Goal: Information Seeking & Learning: Check status

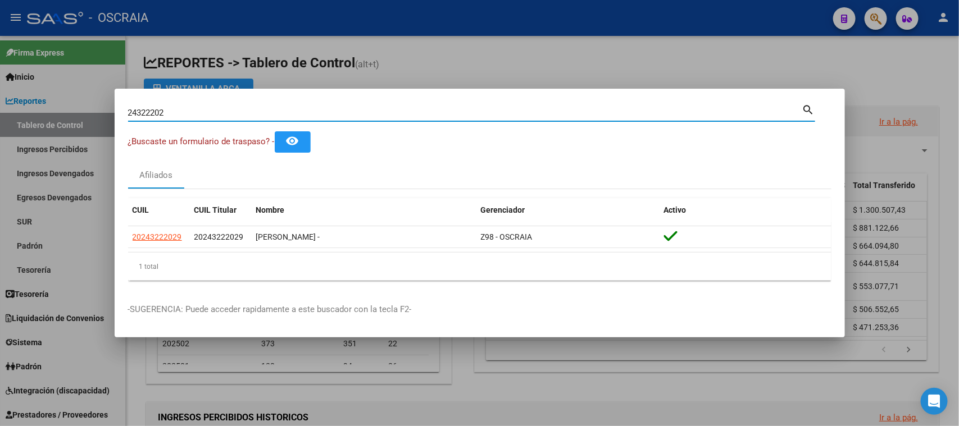
click at [238, 110] on input "24322202" at bounding box center [465, 113] width 674 height 10
click at [242, 114] on input "24322202" at bounding box center [465, 113] width 674 height 10
type input "17953700"
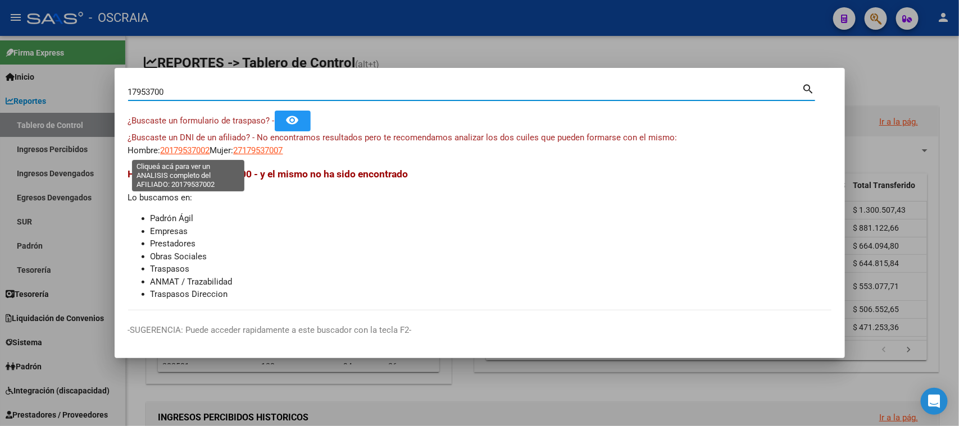
click at [180, 147] on span "20179537002" at bounding box center [185, 151] width 49 height 10
type textarea "20179537002"
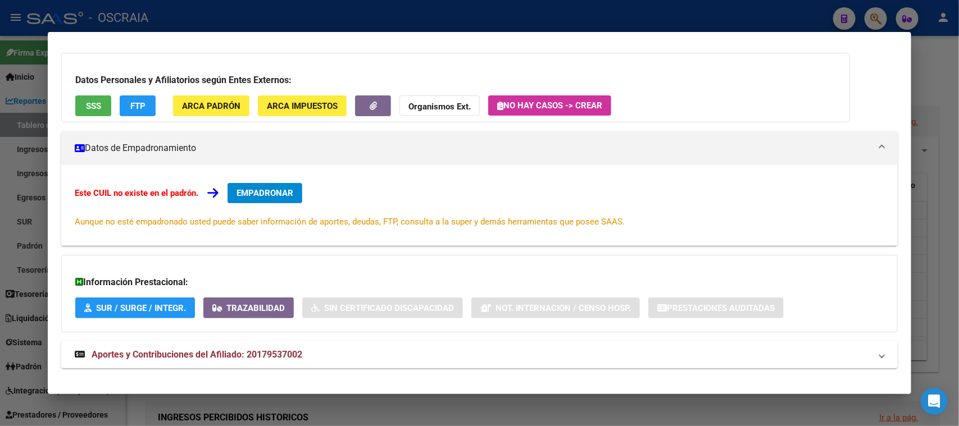
scroll to position [81, 0]
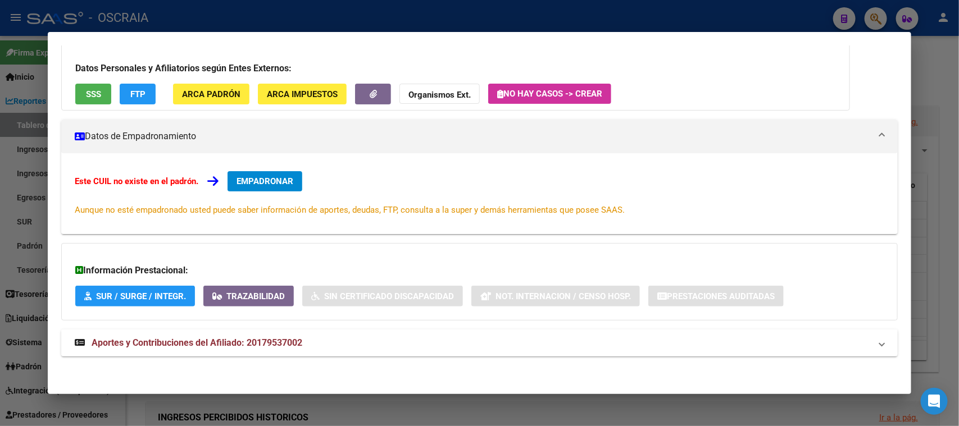
click at [274, 338] on span "Aportes y Contribuciones del Afiliado: 20179537002" at bounding box center [197, 343] width 211 height 11
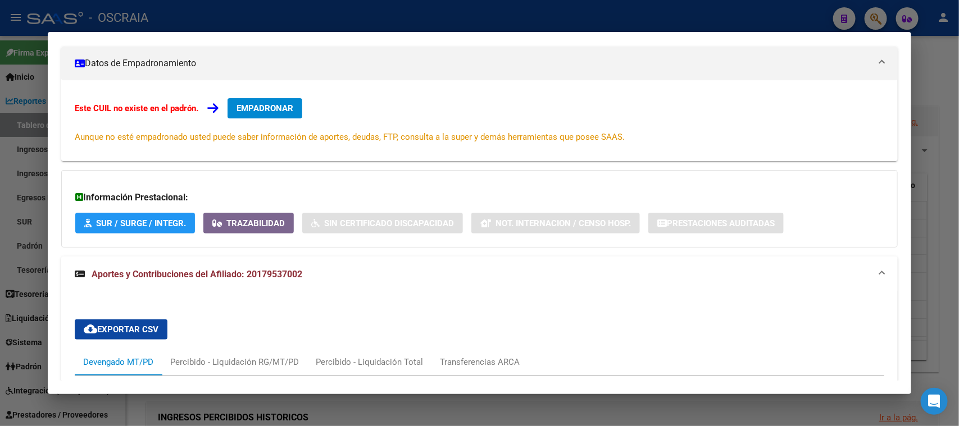
scroll to position [0, 0]
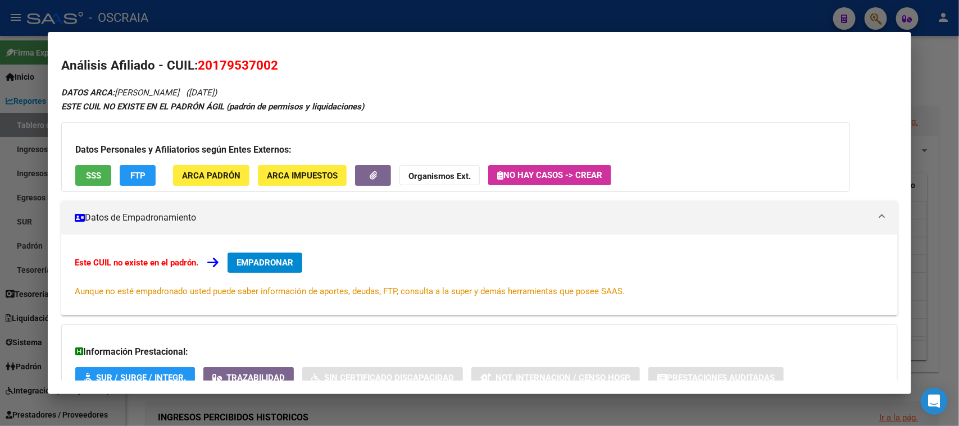
click at [225, 60] on span "20179537002" at bounding box center [238, 65] width 80 height 15
click at [226, 60] on span "20179537002" at bounding box center [238, 65] width 80 height 15
copy span "20179537002"
click at [558, 19] on div at bounding box center [479, 213] width 959 height 426
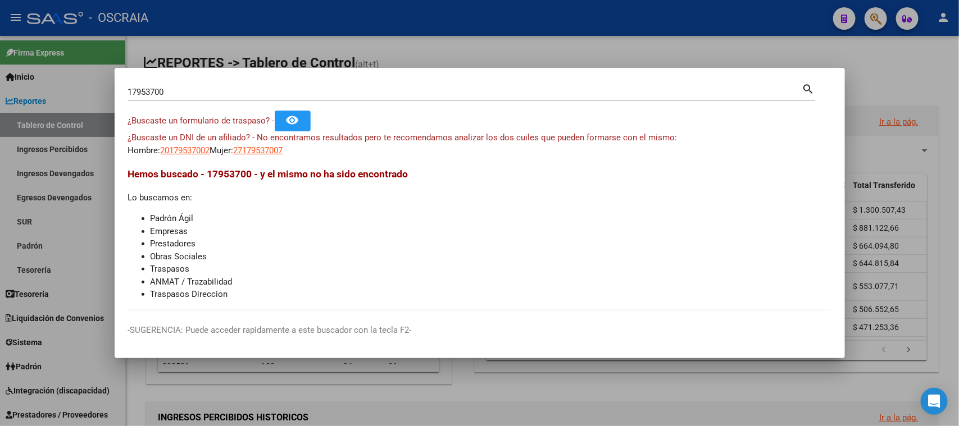
click at [351, 84] on div "17953700 Buscar (apellido, dni, [PERSON_NAME], nro traspaso, cuit, obra social)" at bounding box center [465, 92] width 674 height 17
click at [349, 100] on div "17953700 Buscar (apellido, dni, [PERSON_NAME], nro traspaso, cuit, obra social)" at bounding box center [465, 92] width 674 height 17
click at [343, 83] on div "17953700 Buscar (apellido, dni, cuil, [PERSON_NAME], cuit, obra social) search" at bounding box center [471, 90] width 687 height 19
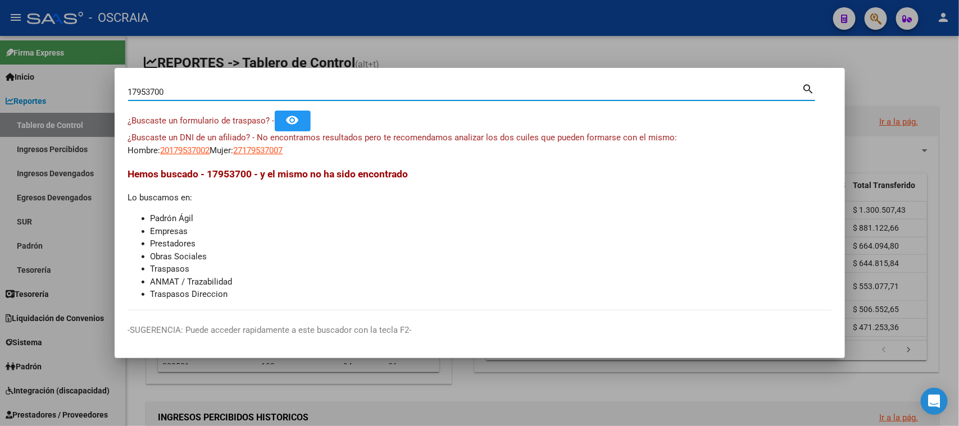
click at [337, 99] on div "17953700 Buscar (apellido, dni, [PERSON_NAME], nro traspaso, cuit, obra social)" at bounding box center [465, 92] width 674 height 17
click at [332, 94] on input "17953700" at bounding box center [465, 92] width 674 height 10
paste input "27-18110854-7"
type input "27181108547"
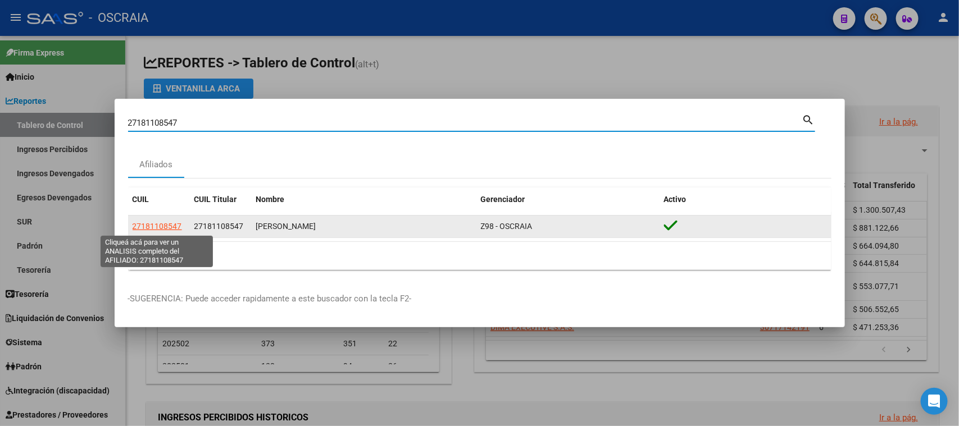
click at [179, 227] on span "27181108547" at bounding box center [157, 226] width 49 height 9
type textarea "27181108547"
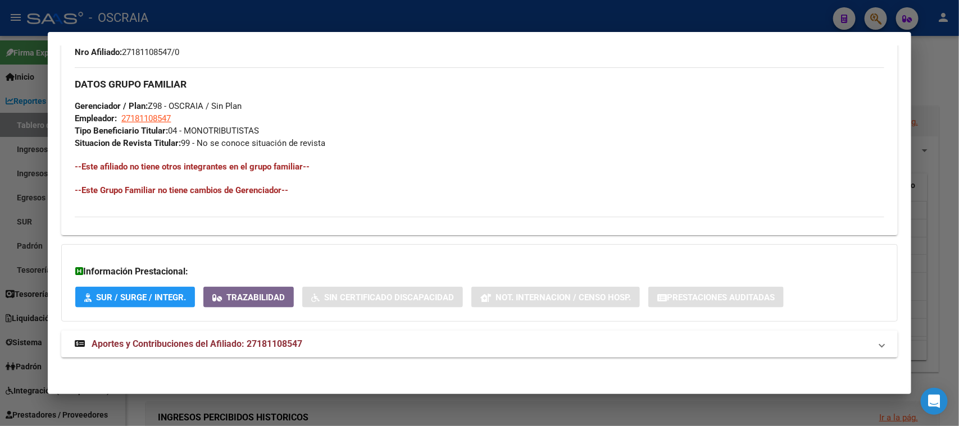
scroll to position [507, 0]
click at [198, 337] on strong "Aportes y Contribuciones del Afiliado: 27181108547" at bounding box center [189, 343] width 228 height 13
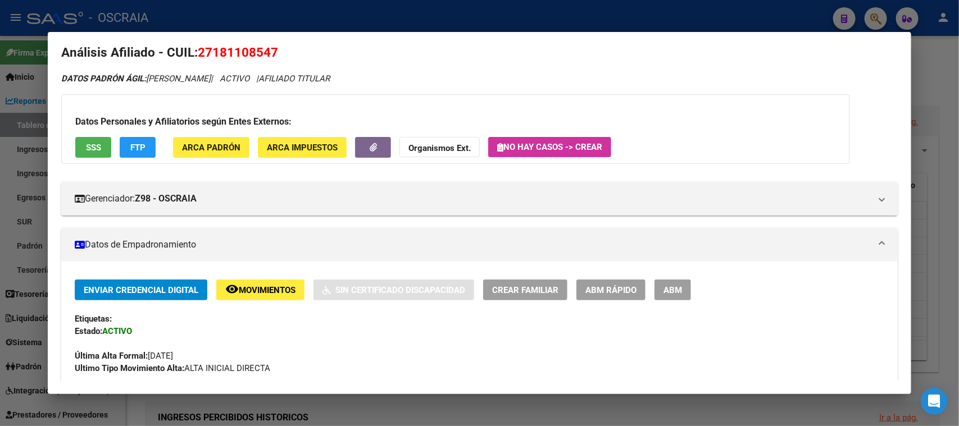
scroll to position [0, 0]
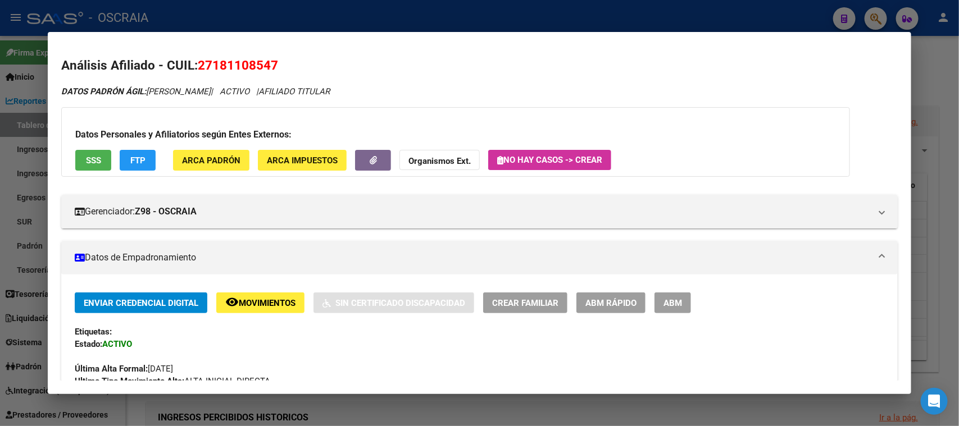
click at [253, 52] on mat-dialog-content "Análisis Afiliado - CUIL: 27181108547 DATOS PADRÓN ÁGIL: [PERSON_NAME] | ACTIVO…" at bounding box center [479, 213] width 863 height 335
click at [252, 63] on span "27181108547" at bounding box center [238, 65] width 80 height 15
copy span "27181108547"
